Goal: Transaction & Acquisition: Purchase product/service

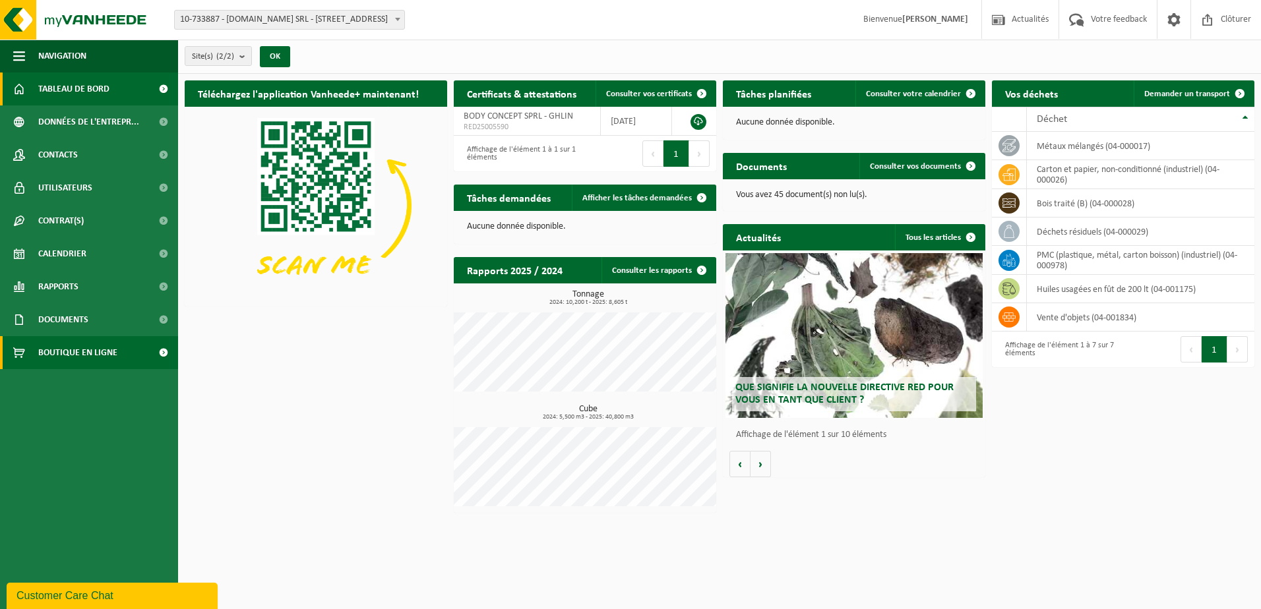
click at [78, 358] on span "Boutique en ligne" at bounding box center [77, 352] width 79 height 33
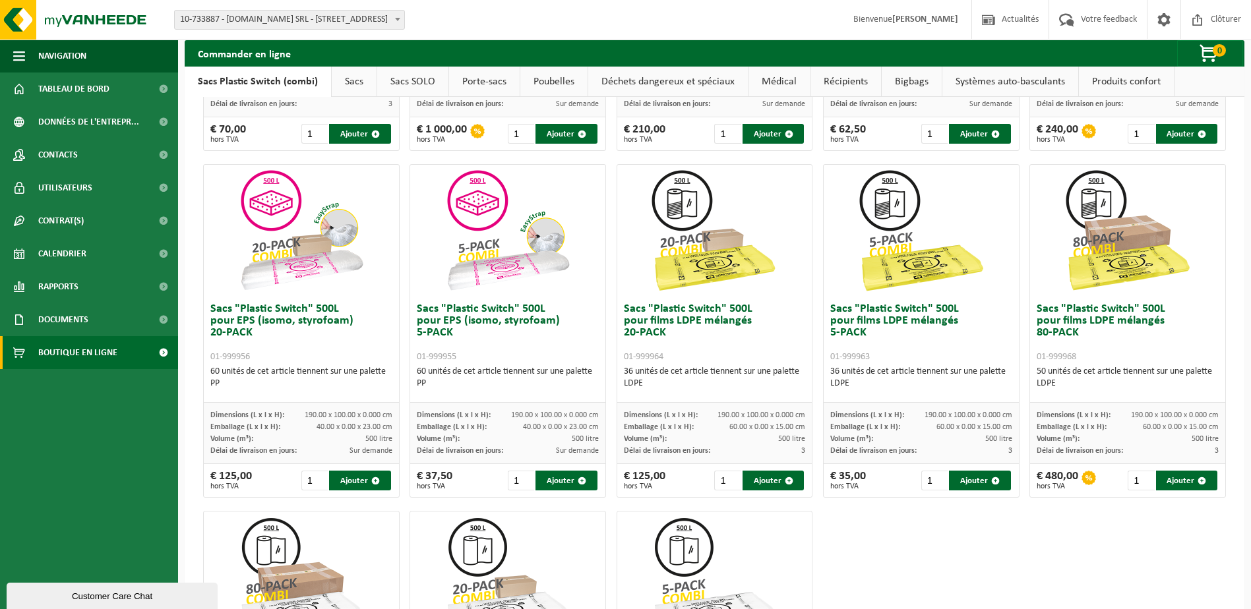
scroll to position [330, 0]
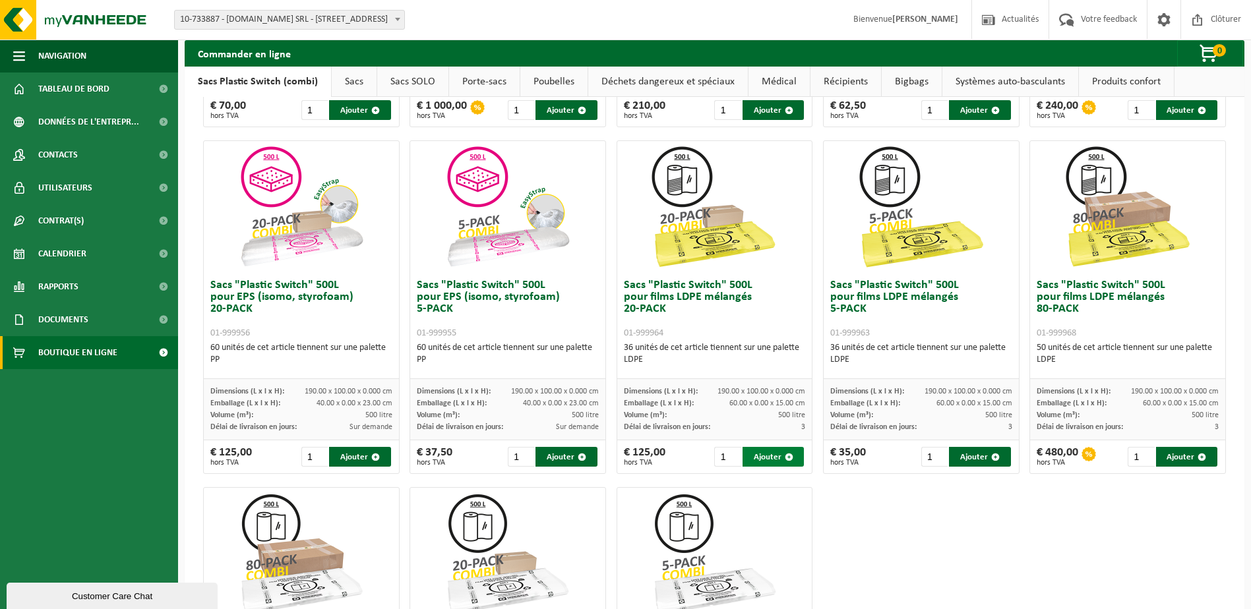
click at [756, 454] on button "Ajouter" at bounding box center [773, 457] width 61 height 20
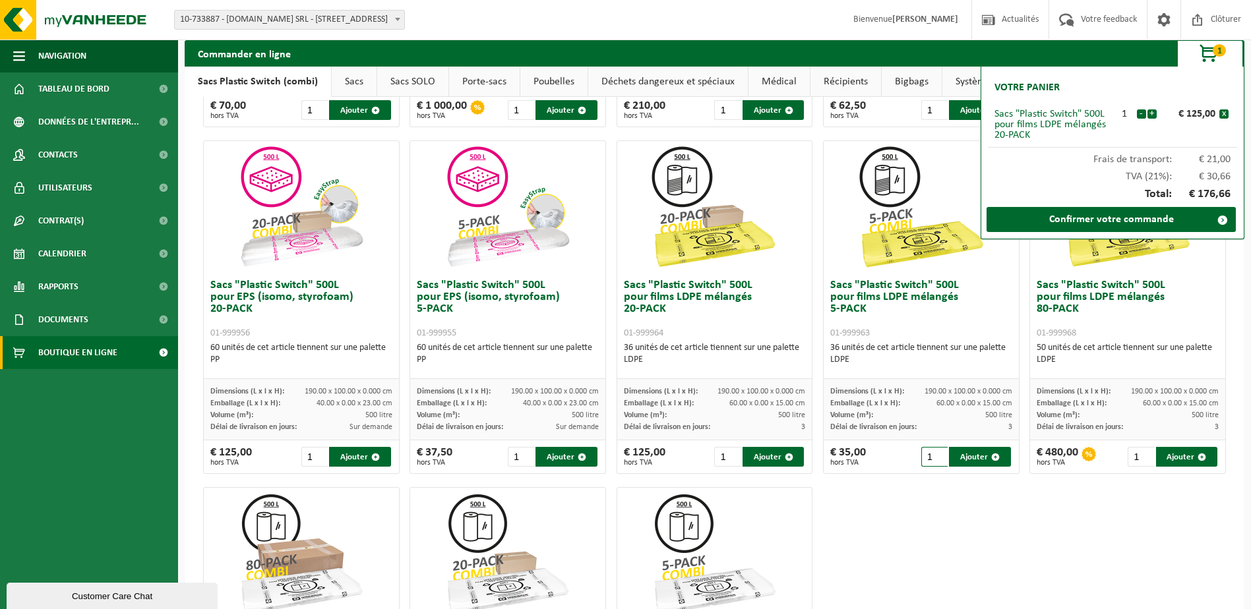
drag, startPoint x: 931, startPoint y: 498, endPoint x: 902, endPoint y: 490, distance: 30.1
click at [930, 497] on div "Sacs "Plastic Switch" 300L pour matières plastiques dures 5-PACK 01-999949 60 u…" at bounding box center [715, 307] width 1034 height 1041
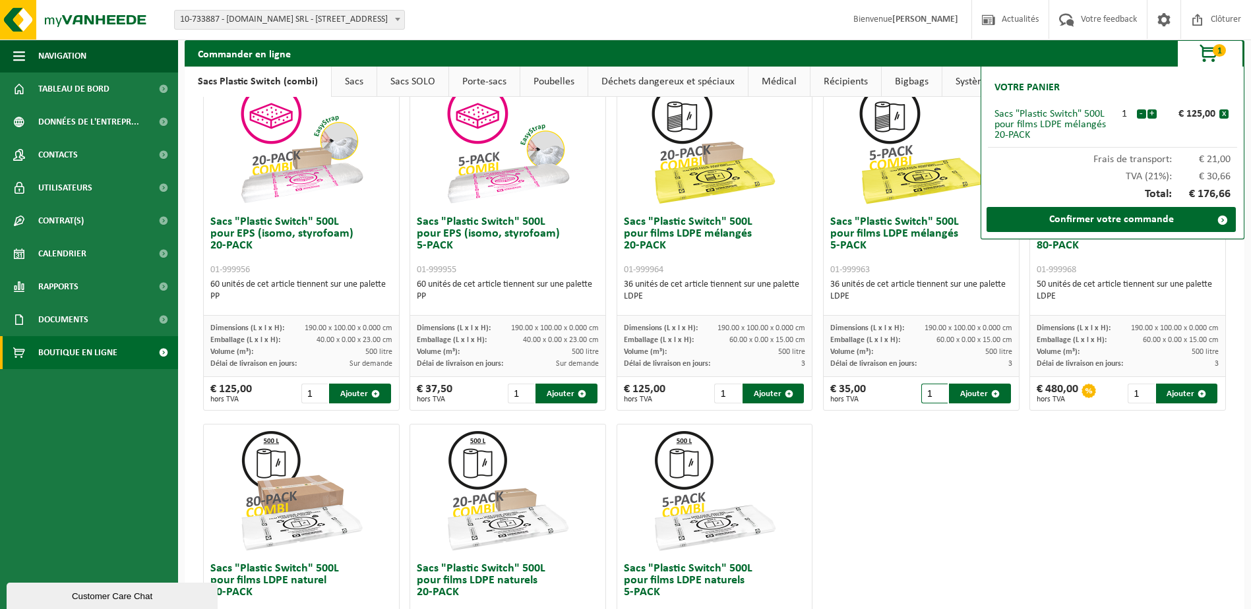
scroll to position [0, 0]
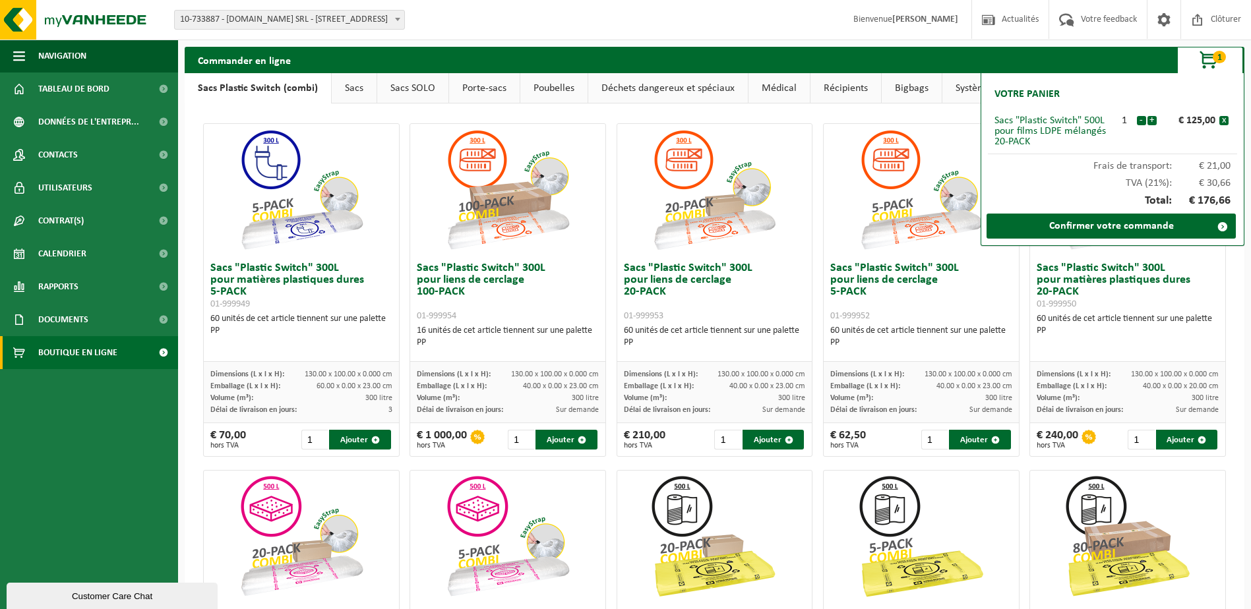
click at [348, 82] on link "Sacs" at bounding box center [354, 88] width 45 height 30
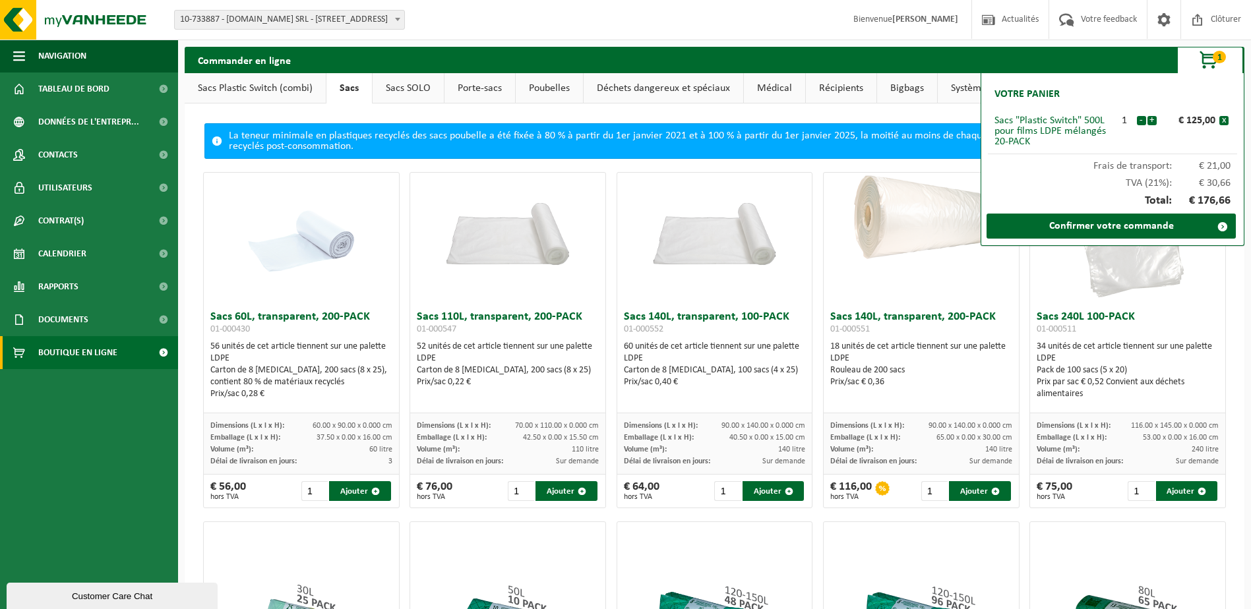
click at [385, 85] on link "Sacs SOLO" at bounding box center [408, 88] width 71 height 30
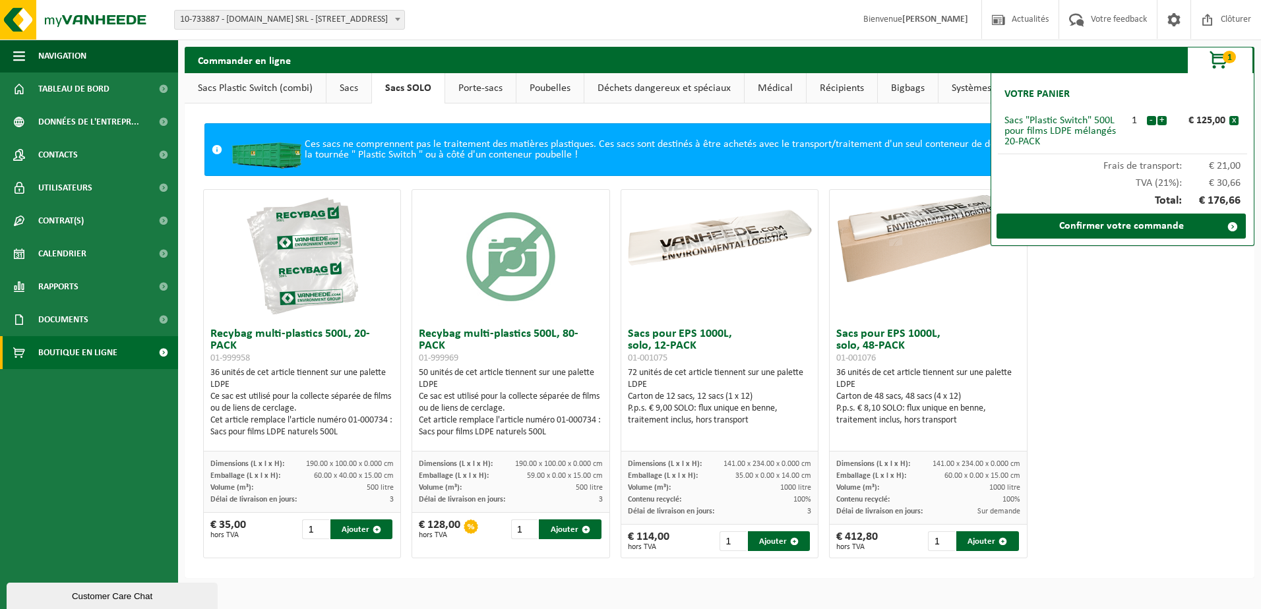
click at [470, 93] on link "Porte-sacs" at bounding box center [480, 88] width 71 height 30
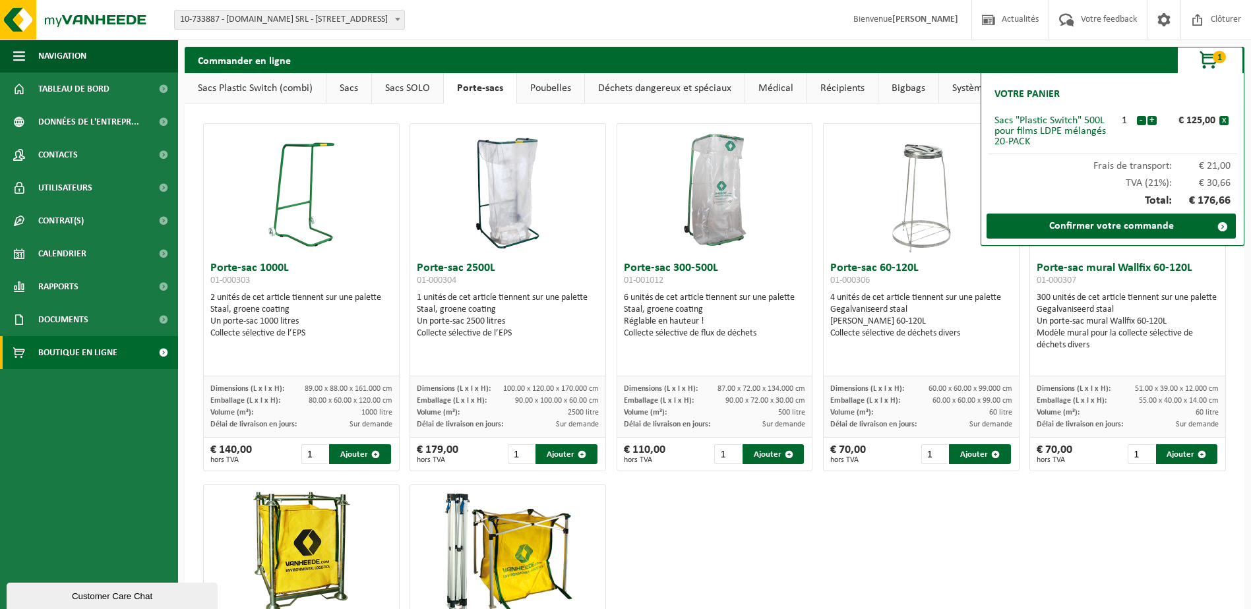
click at [538, 100] on link "Poubelles" at bounding box center [550, 88] width 67 height 30
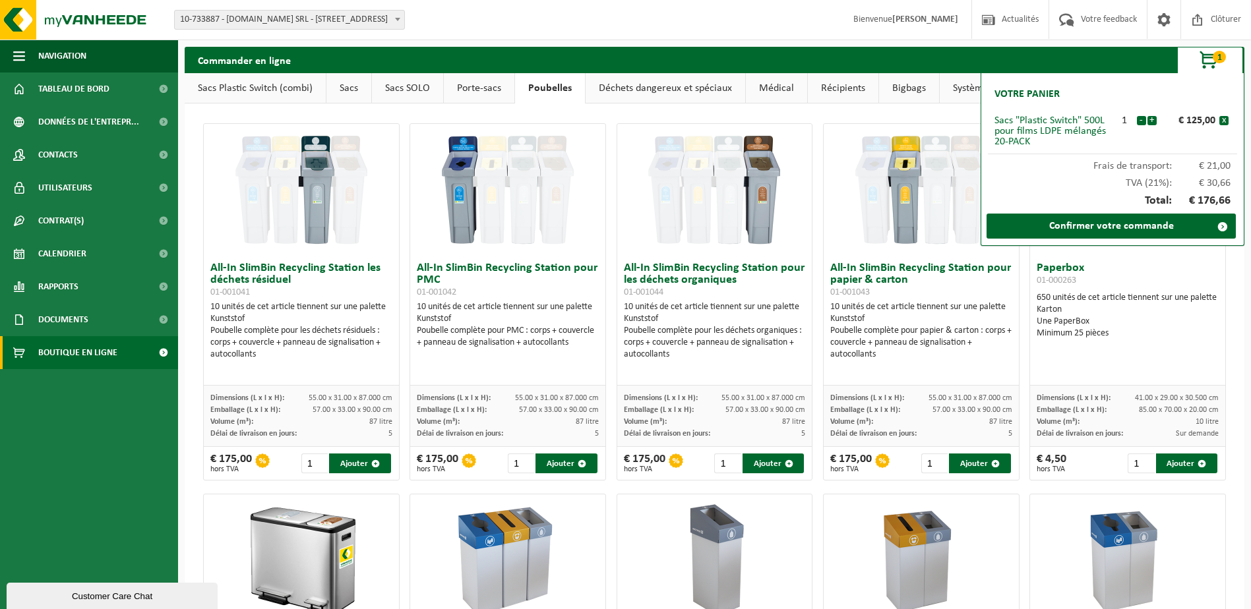
click at [631, 96] on link "Déchets dangereux et spéciaux" at bounding box center [666, 88] width 160 height 30
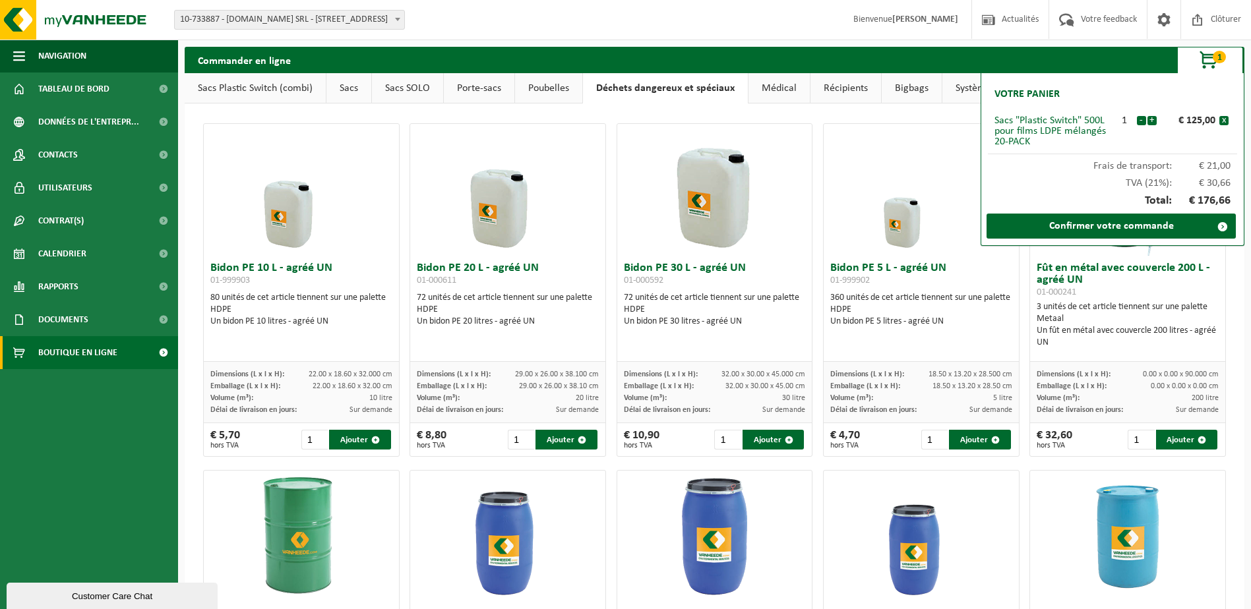
click at [540, 92] on link "Poubelles" at bounding box center [548, 88] width 67 height 30
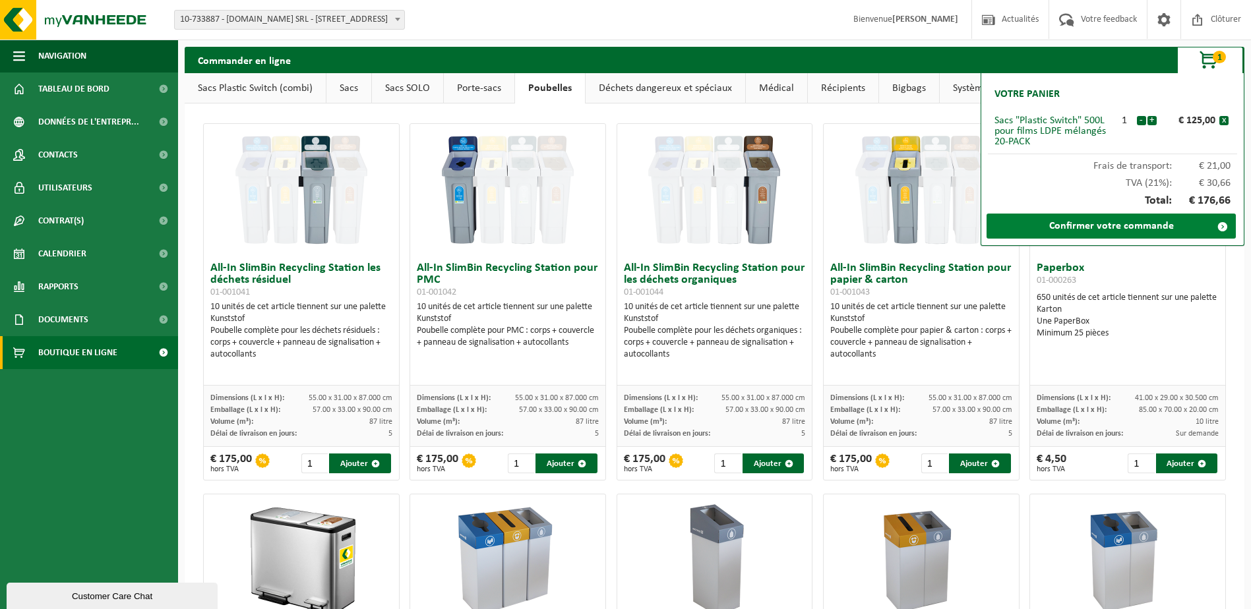
click at [1095, 225] on link "Confirmer votre commande" at bounding box center [1111, 226] width 249 height 25
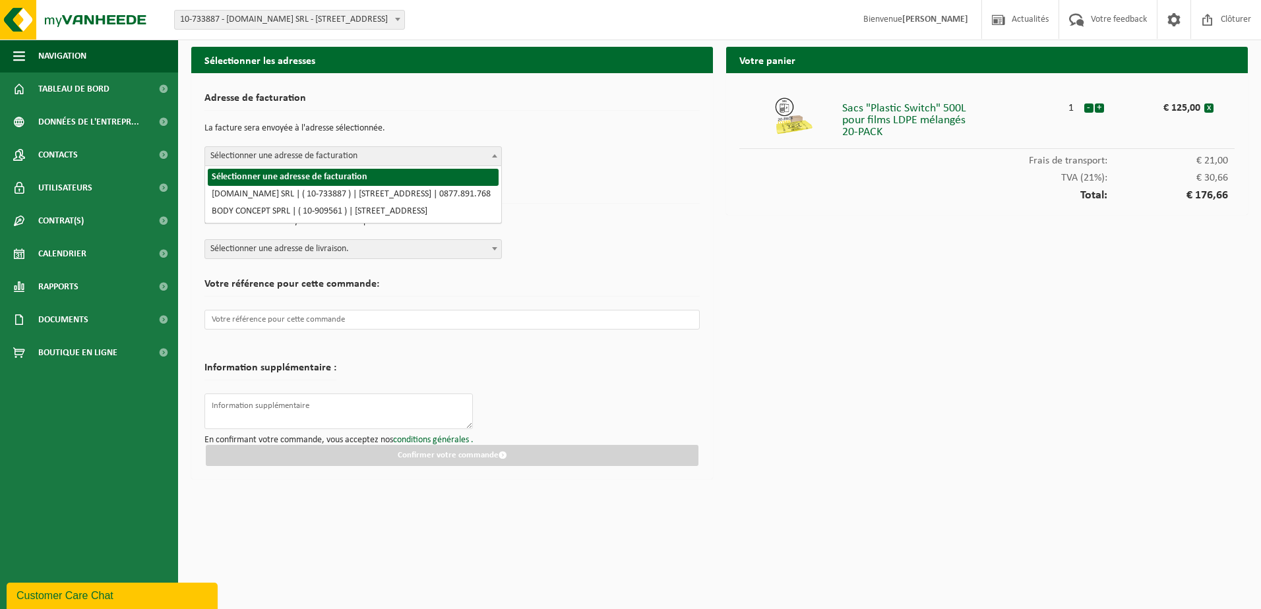
click at [267, 150] on span "Sélectionner une adresse de facturation" at bounding box center [353, 156] width 296 height 18
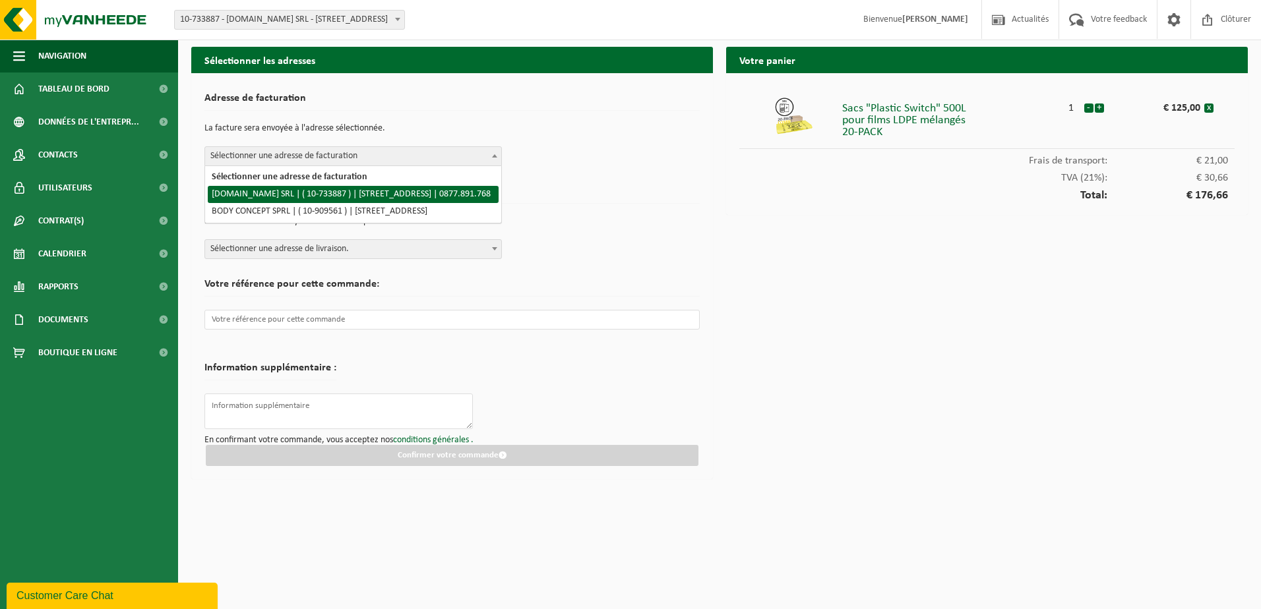
select select "126779"
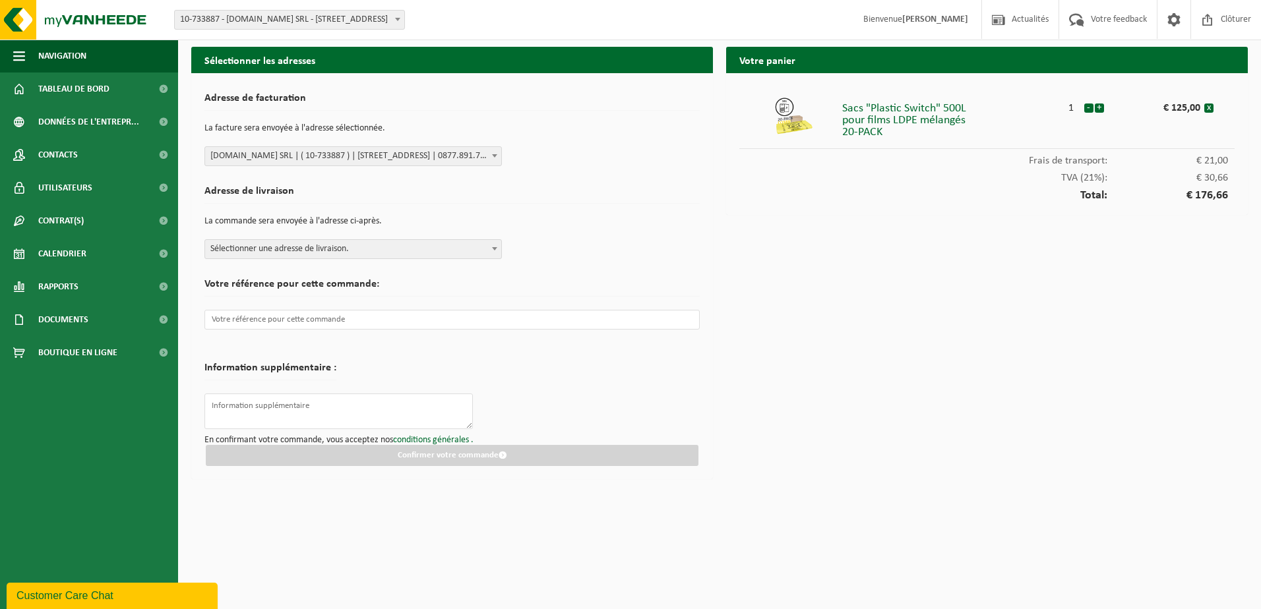
click at [259, 258] on span "Sélectionner une adresse de livraison." at bounding box center [353, 249] width 296 height 18
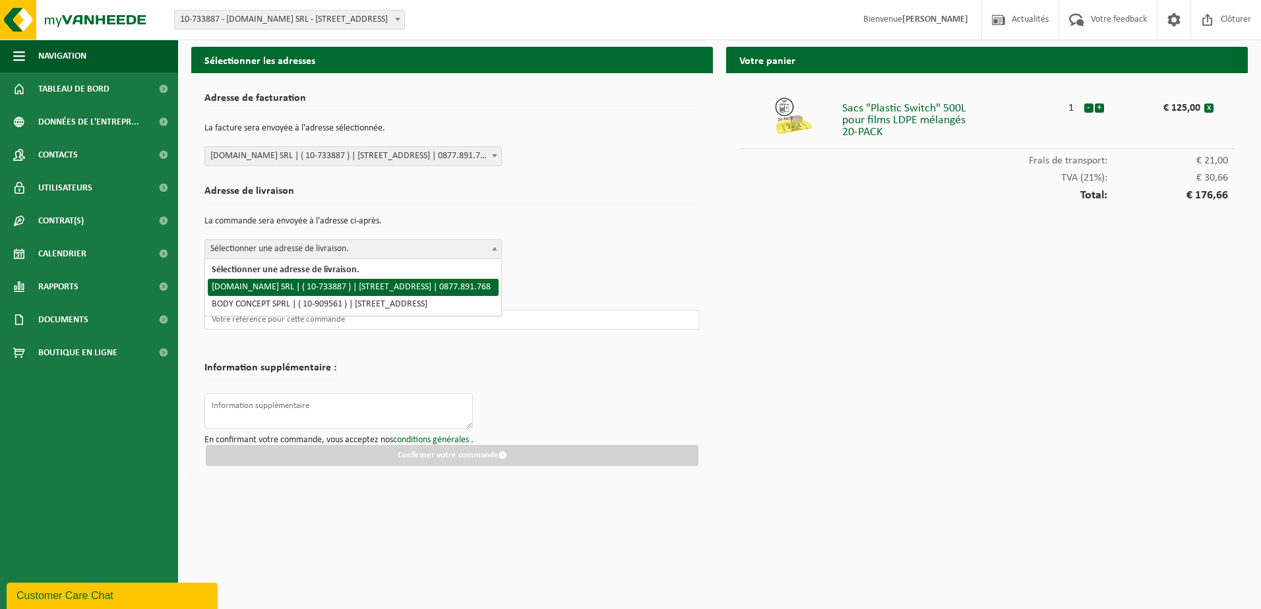
select select "126779"
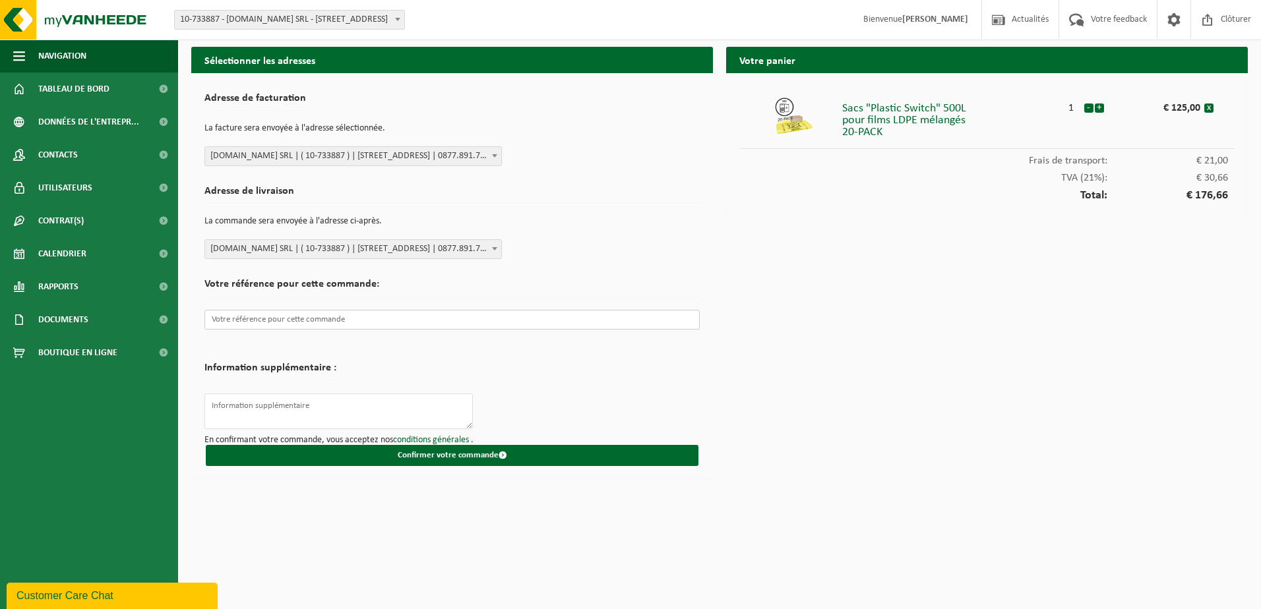
click at [251, 317] on input "text" at bounding box center [451, 320] width 495 height 20
drag, startPoint x: 230, startPoint y: 381, endPoint x: 235, endPoint y: 403, distance: 22.3
click at [230, 381] on div "Information supplémentaire :" at bounding box center [270, 371] width 132 height 31
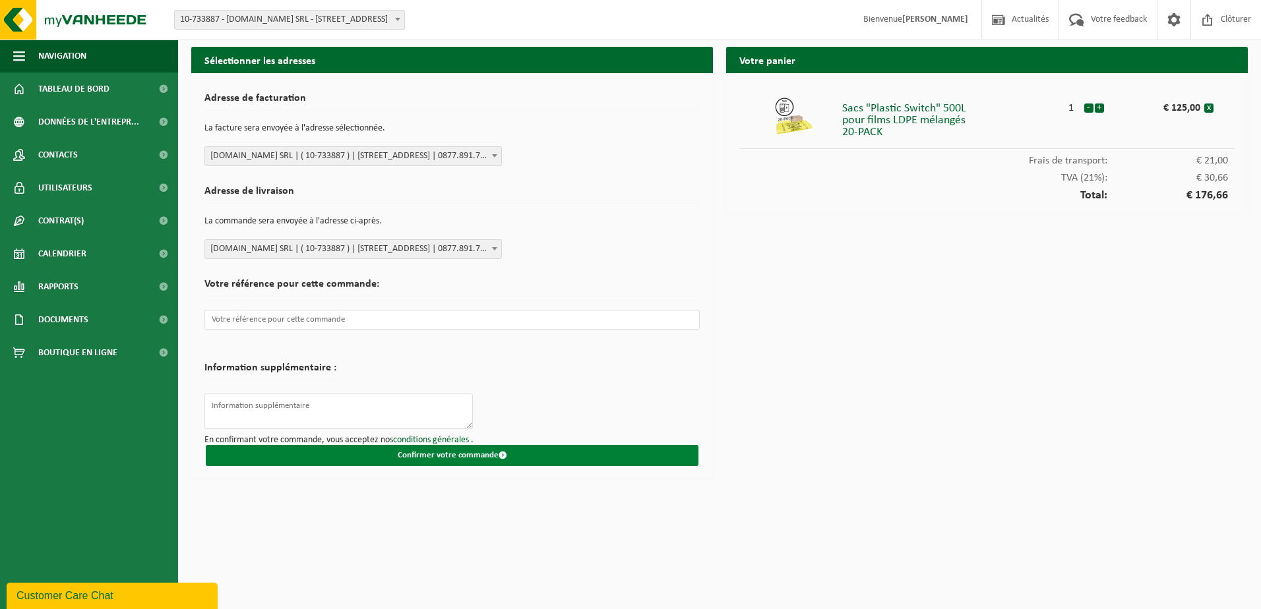
click at [466, 450] on button "Confirmer votre commande" at bounding box center [452, 455] width 493 height 21
